Goal: Task Accomplishment & Management: Complete application form

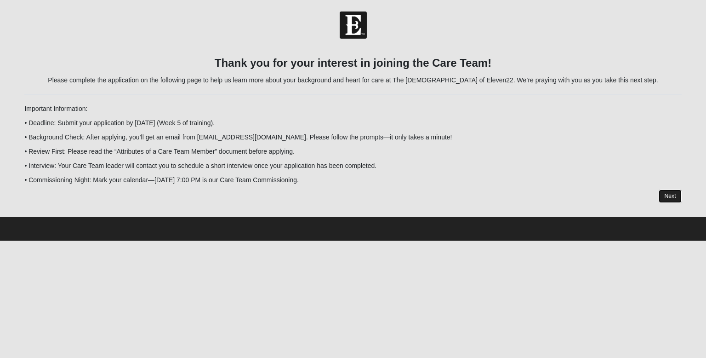
click at [674, 197] on link "Next" at bounding box center [670, 195] width 23 height 13
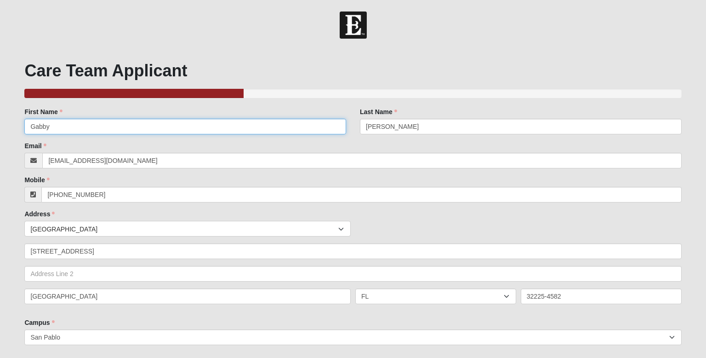
click at [313, 130] on input "Gabby" at bounding box center [185, 127] width 322 height 16
type input "Gabriella"
click at [321, 149] on div "Email [EMAIL_ADDRESS][DOMAIN_NAME] Email address is not valid Email is required." at bounding box center [352, 154] width 657 height 27
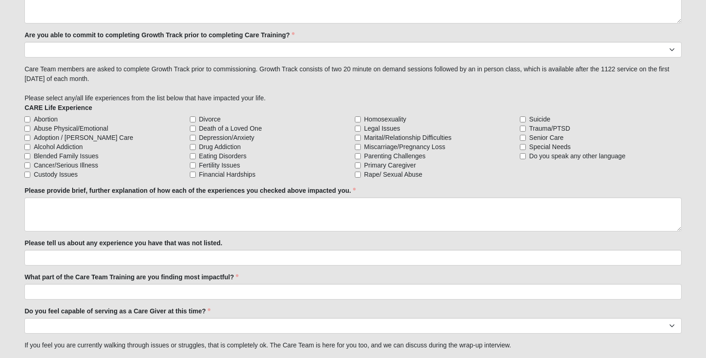
scroll to position [793, 0]
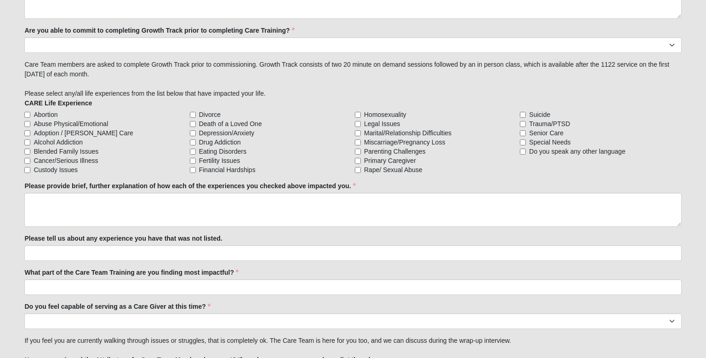
click at [77, 160] on span "Cancer/Serious Illness" at bounding box center [66, 160] width 64 height 9
click at [30, 160] on input "Cancer/Serious Illness" at bounding box center [27, 161] width 6 height 6
checkbox input "true"
click at [211, 128] on span "Depression/Anxiety" at bounding box center [227, 132] width 56 height 9
click at [196, 130] on input "Depression/Anxiety" at bounding box center [193, 133] width 6 height 6
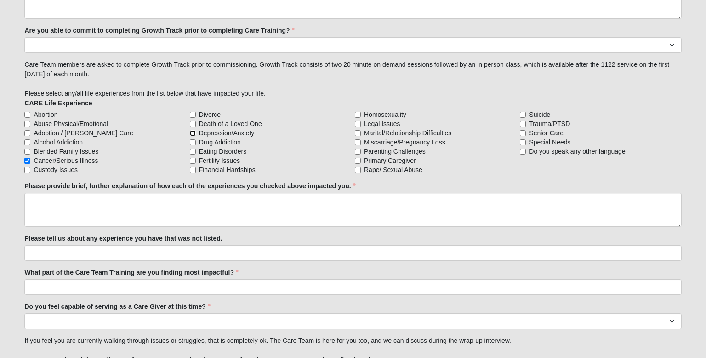
checkbox input "true"
click at [169, 149] on label "Blended Family Issues" at bounding box center [104, 151] width 161 height 9
click at [30, 149] on input "Blended Family Issues" at bounding box center [27, 152] width 6 height 6
checkbox input "true"
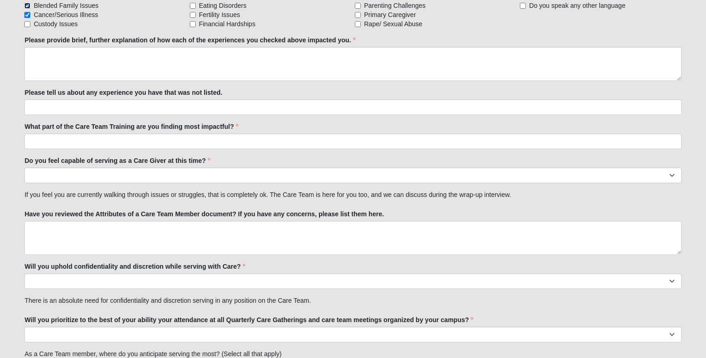
scroll to position [942, 0]
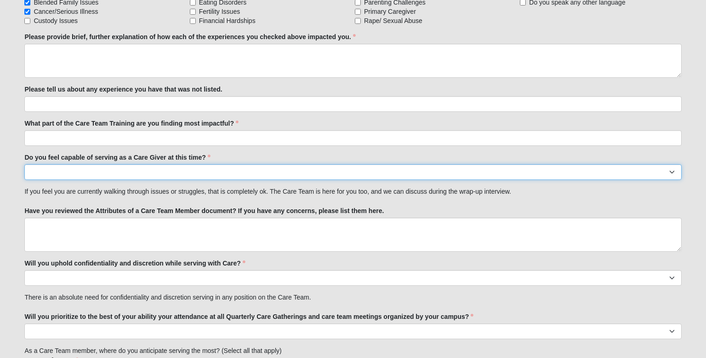
click at [177, 176] on select "No Yes" at bounding box center [352, 172] width 657 height 16
click at [24, 164] on select "No Yes" at bounding box center [352, 172] width 657 height 16
click at [171, 173] on select "No Yes" at bounding box center [352, 172] width 657 height 16
select select "True"
click at [24, 164] on select "No Yes" at bounding box center [352, 172] width 657 height 16
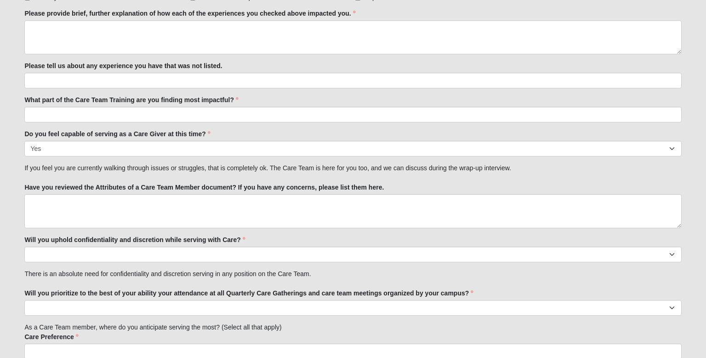
scroll to position [970, 0]
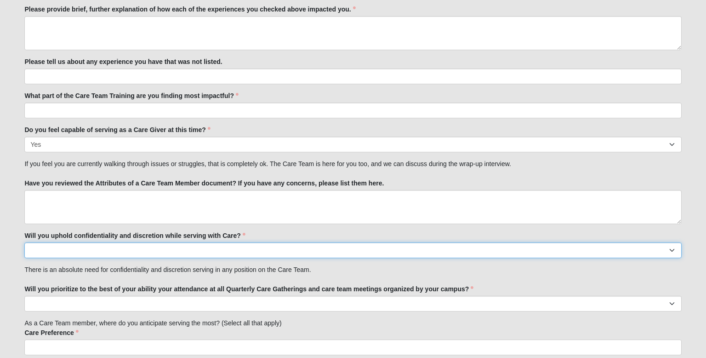
click at [175, 245] on select "No Yes" at bounding box center [352, 250] width 657 height 16
select select "True"
click at [24, 242] on select "No Yes" at bounding box center [352, 250] width 657 height 16
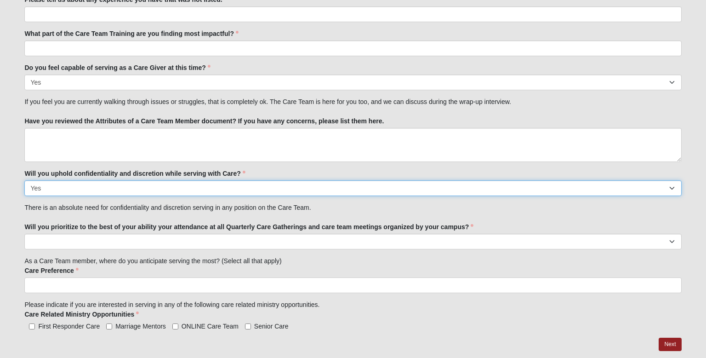
scroll to position [1055, 0]
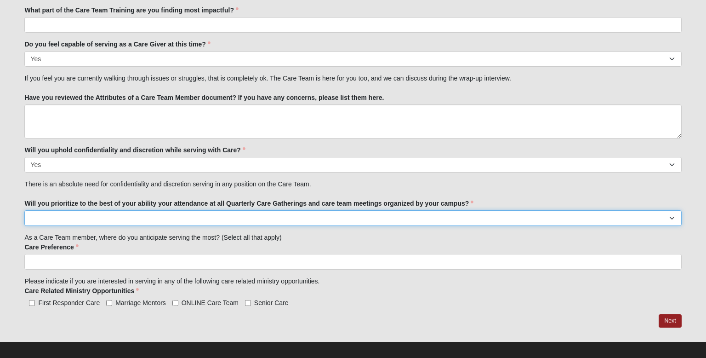
click at [173, 220] on select "No Yes" at bounding box center [352, 218] width 657 height 16
select select "True"
click at [24, 210] on select "No Yes" at bounding box center [352, 218] width 657 height 16
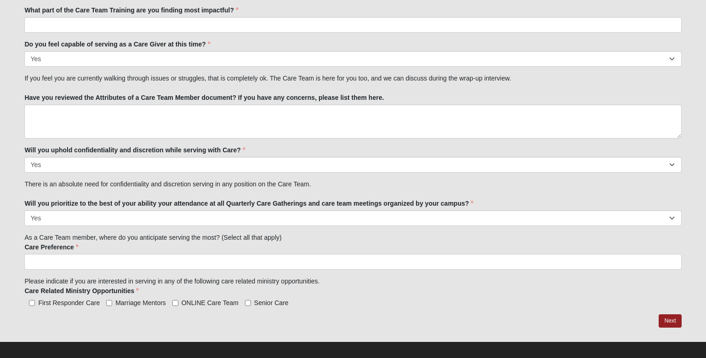
click at [176, 256] on ul at bounding box center [352, 262] width 657 height 16
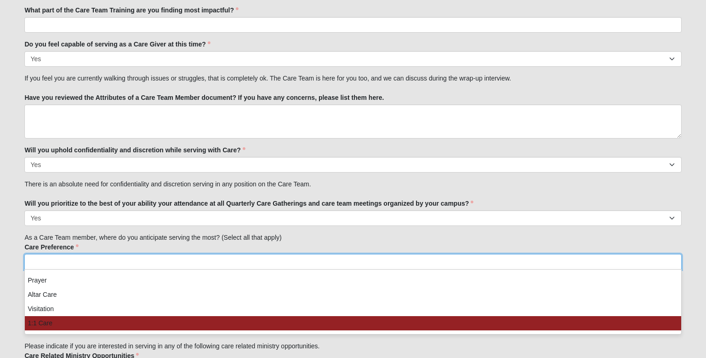
click at [183, 321] on li "1:1 Care" at bounding box center [353, 323] width 656 height 14
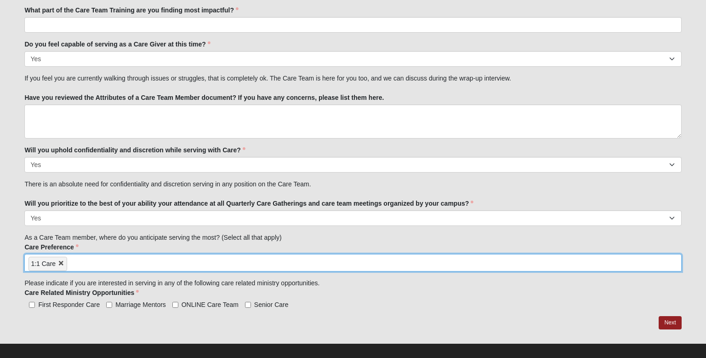
click at [183, 262] on ul "1:1 Care" at bounding box center [352, 262] width 657 height 17
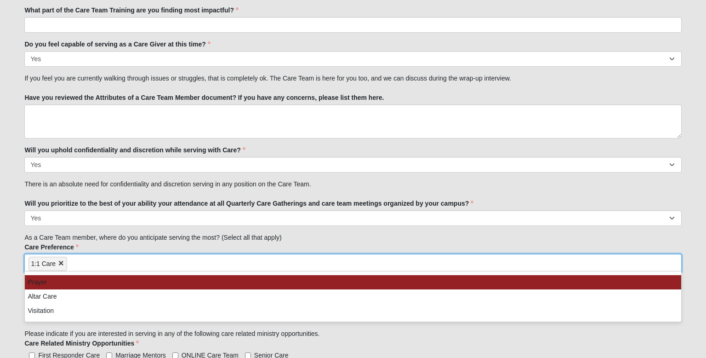
click at [179, 278] on li "Prayer" at bounding box center [353, 282] width 656 height 14
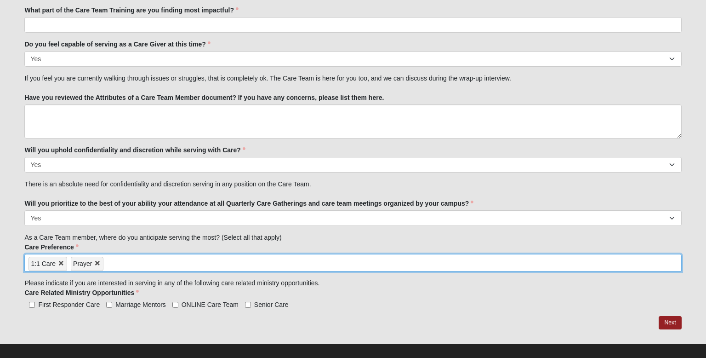
click at [180, 256] on input "search" at bounding box center [142, 261] width 79 height 15
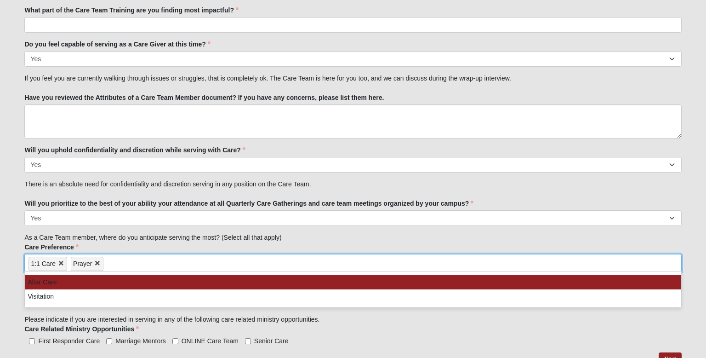
click at [180, 256] on input "search" at bounding box center [142, 261] width 79 height 15
click at [180, 242] on div "Care Preference Prayer Altar Care Visitation 1:1 Care 1:1 Care Prayer Prayer Al…" at bounding box center [352, 274] width 657 height 65
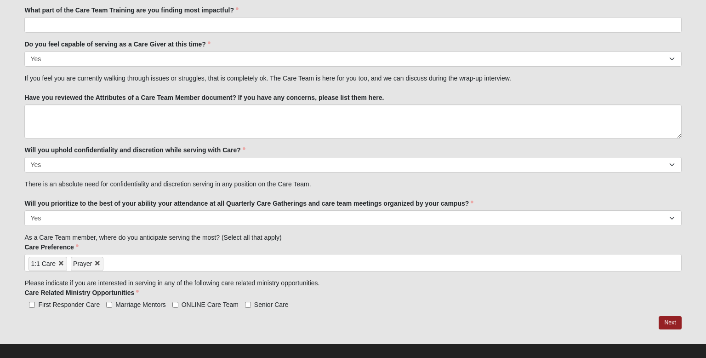
click at [177, 257] on input "search" at bounding box center [142, 261] width 79 height 15
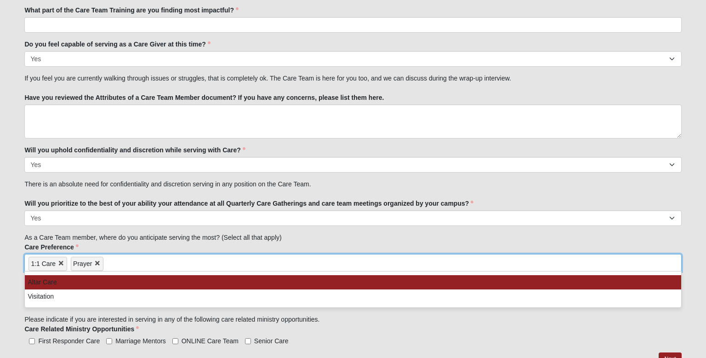
click at [175, 276] on li "Altar Care" at bounding box center [353, 282] width 656 height 14
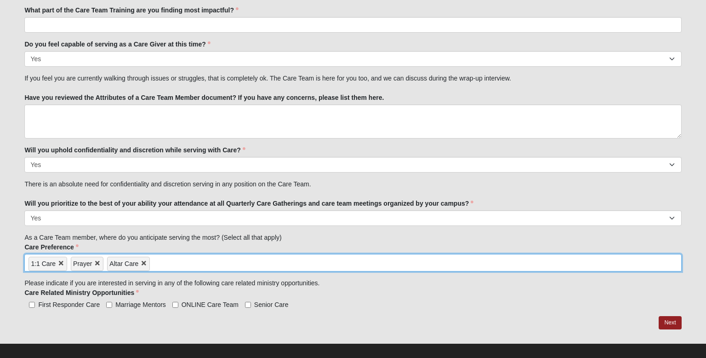
click at [177, 248] on div "Care Preference Prayer Altar Care Visitation 1:1 Care 1:1 Care Prayer Altar Car…" at bounding box center [352, 256] width 657 height 29
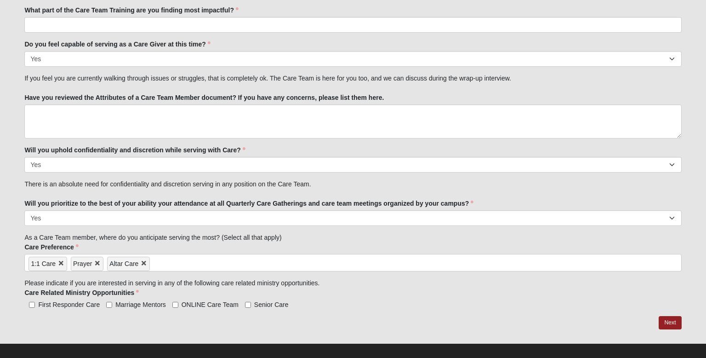
click at [74, 307] on label "First Responder Care" at bounding box center [61, 304] width 75 height 9
click at [35, 307] on input "First Responder Care" at bounding box center [32, 305] width 6 height 6
checkbox input "true"
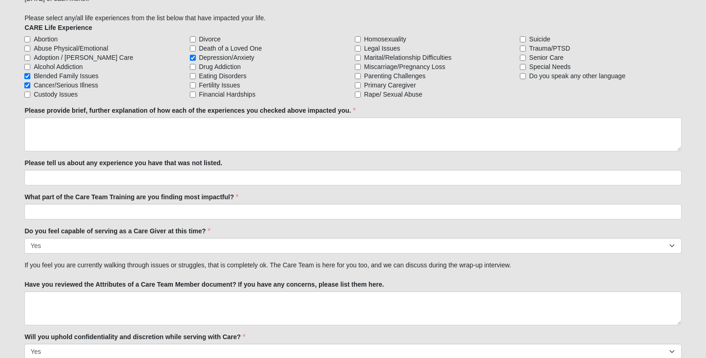
scroll to position [863, 0]
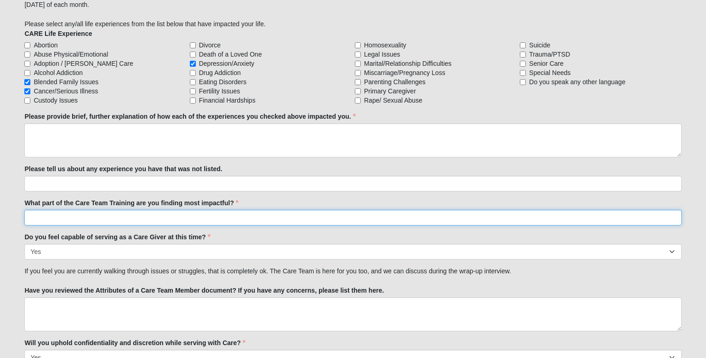
click at [91, 222] on input "What part of the Care Team Training are you finding most impactful?" at bounding box center [352, 218] width 657 height 16
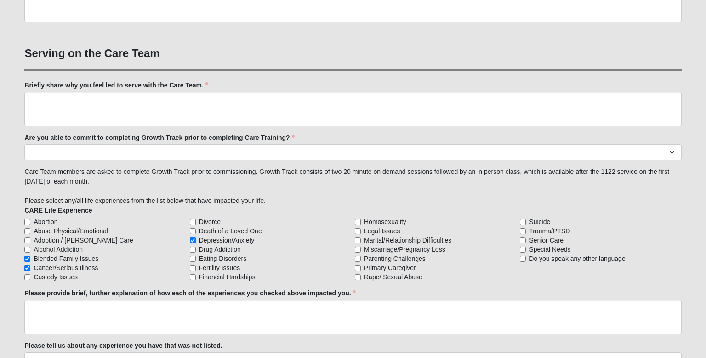
scroll to position [684, 0]
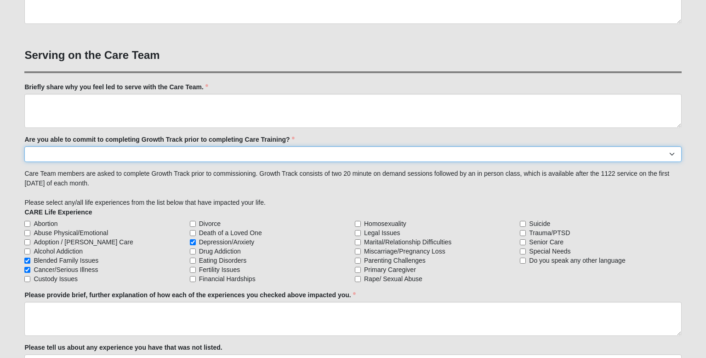
click at [99, 151] on select "Yes No Already Completed" at bounding box center [352, 154] width 657 height 16
select select "Yes"
click at [24, 146] on select "Yes No Already Completed" at bounding box center [352, 154] width 657 height 16
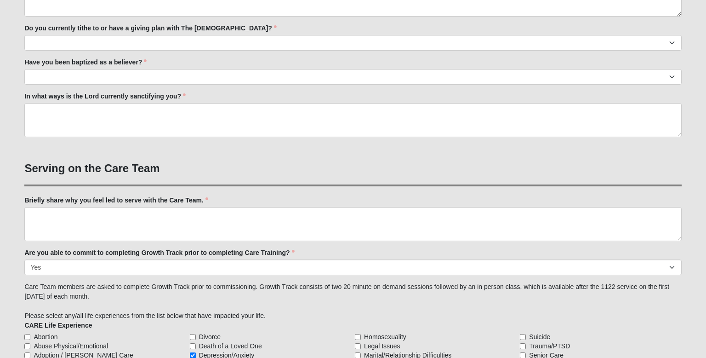
scroll to position [563, 0]
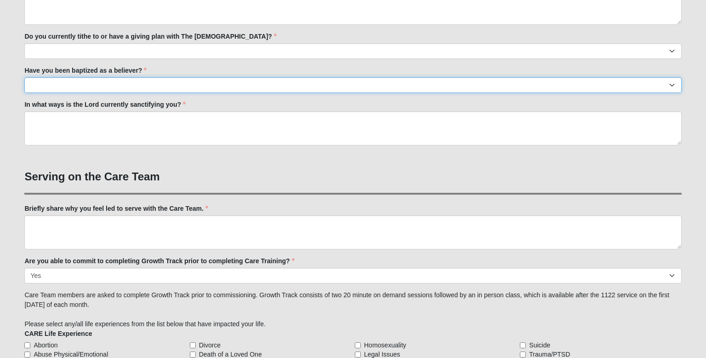
click at [114, 88] on select "No Yes" at bounding box center [352, 85] width 657 height 16
select select "True"
click at [24, 77] on select "No Yes" at bounding box center [352, 85] width 657 height 16
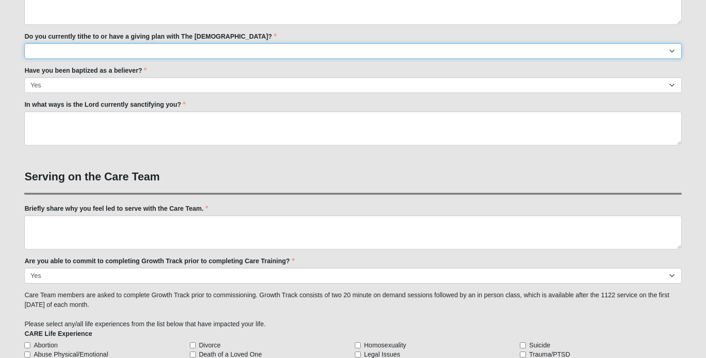
click at [117, 46] on select "No Yes" at bounding box center [352, 51] width 657 height 16
select select "False"
click at [24, 43] on select "No Yes" at bounding box center [352, 51] width 657 height 16
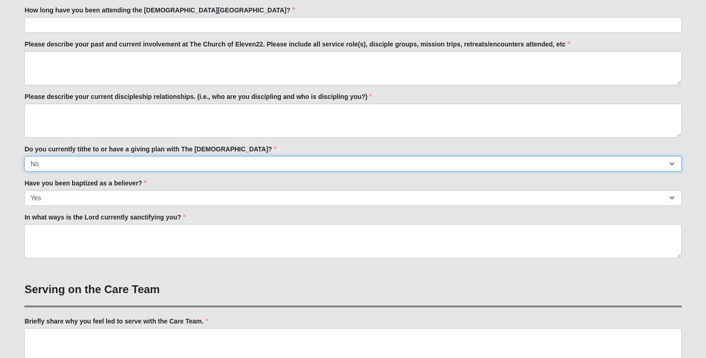
scroll to position [447, 0]
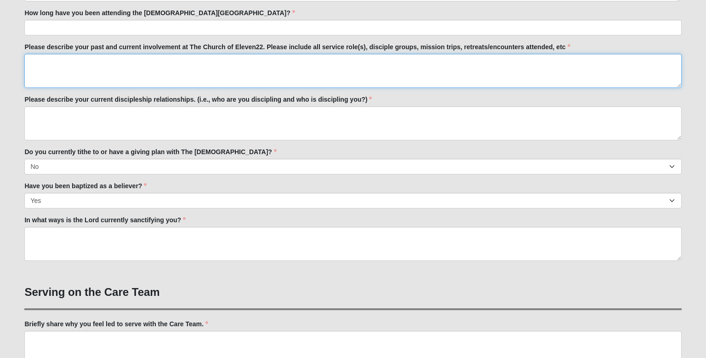
click at [120, 86] on textarea "Please describe your past and current involvement at The Church of Eleven22. Pl…" at bounding box center [352, 71] width 657 height 34
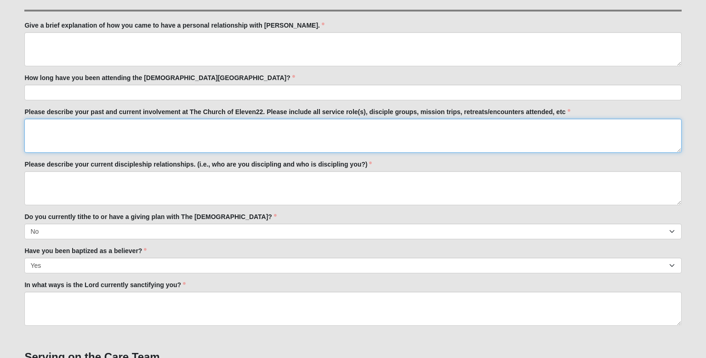
scroll to position [380, 0]
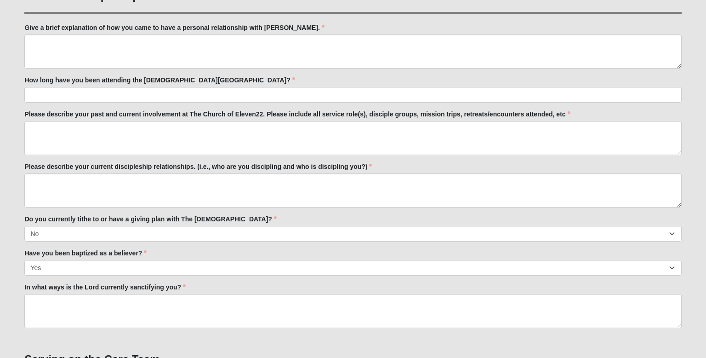
click at [119, 78] on label "How long have you been attending the [DEMOGRAPHIC_DATA][GEOGRAPHIC_DATA]?" at bounding box center [159, 79] width 270 height 9
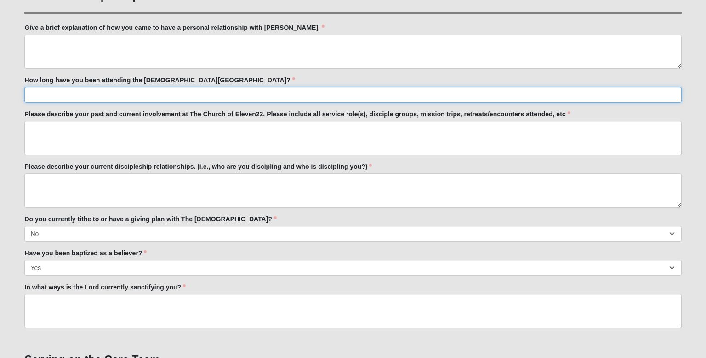
click at [119, 87] on input "How long have you been attending the [DEMOGRAPHIC_DATA][GEOGRAPHIC_DATA]?" at bounding box center [352, 95] width 657 height 16
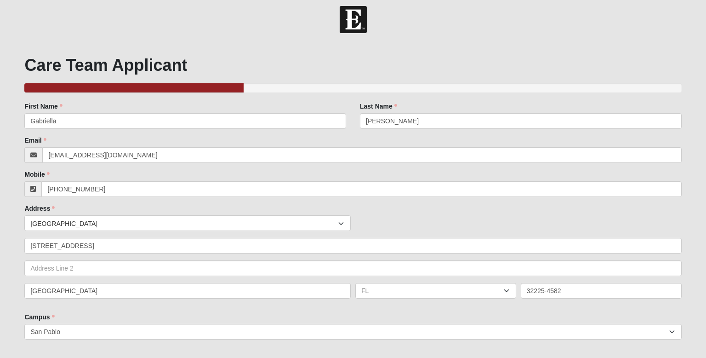
scroll to position [0, 0]
